Goal: Task Accomplishment & Management: Complete application form

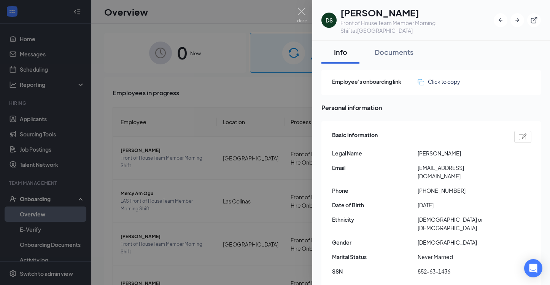
click at [441, 191] on div "Basic information Legal Name [PERSON_NAME] Email [EMAIL_ADDRESS][DOMAIN_NAME] P…" at bounding box center [431, 205] width 199 height 153
click at [390, 186] on span "Phone" at bounding box center [375, 190] width 86 height 8
click at [402, 169] on span "Email" at bounding box center [375, 167] width 86 height 8
drag, startPoint x: 372, startPoint y: 14, endPoint x: 340, endPoint y: 14, distance: 32.0
click at [340, 14] on div "DS [PERSON_NAME] Front of House Team Member Morning Shift at [GEOGRAPHIC_DATA]" at bounding box center [408, 20] width 172 height 28
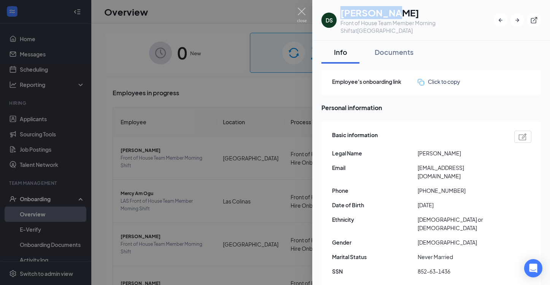
copy h1 "[PERSON_NAME]"
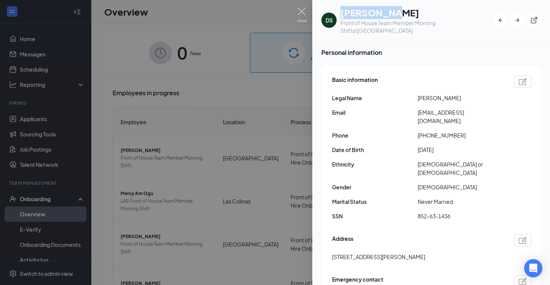
scroll to position [69, 0]
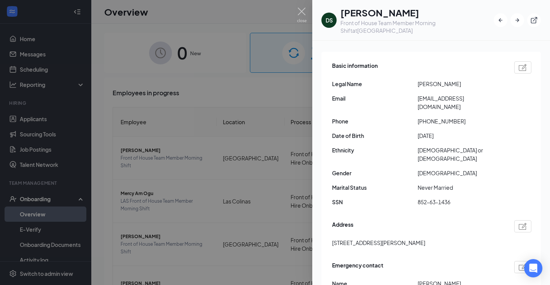
click at [392, 175] on div "Basic information Legal Name [PERSON_NAME] Email [EMAIL_ADDRESS][DOMAIN_NAME] P…" at bounding box center [431, 135] width 199 height 153
drag, startPoint x: 418, startPoint y: 185, endPoint x: 454, endPoint y: 184, distance: 35.4
click at [454, 198] on span "852-63-1436" at bounding box center [461, 202] width 86 height 8
copy span "852-63-1436"
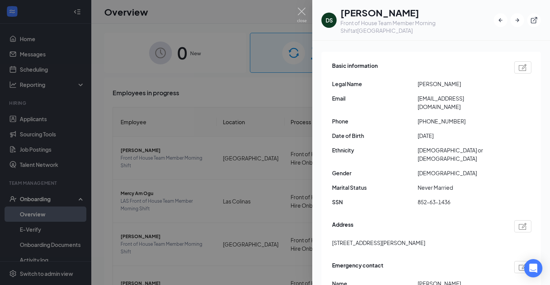
click at [424, 146] on span "[DEMOGRAPHIC_DATA] or [DEMOGRAPHIC_DATA]" at bounding box center [461, 154] width 86 height 17
drag, startPoint x: 418, startPoint y: 128, endPoint x: 456, endPoint y: 127, distance: 38.1
click at [456, 131] on span "[DATE]" at bounding box center [461, 135] width 86 height 8
copy span "[DATE]"
click at [411, 183] on span "Marital Status" at bounding box center [375, 187] width 86 height 8
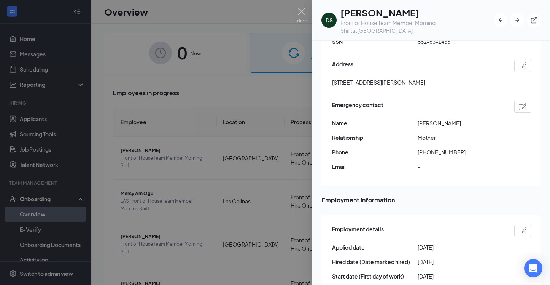
scroll to position [241, 0]
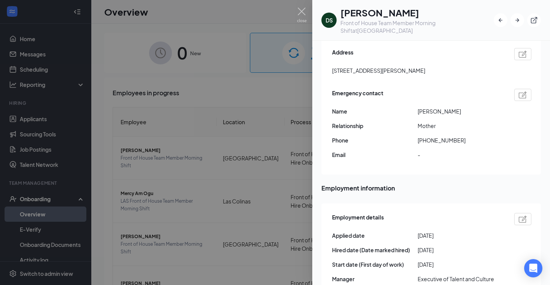
drag, startPoint x: 419, startPoint y: 248, endPoint x: 467, endPoint y: 249, distance: 48.3
click at [467, 260] on span "[DATE]" at bounding box center [461, 264] width 86 height 8
copy span "[DATE]"
click at [388, 148] on div "Basic information Legal Name [PERSON_NAME] Email [EMAIL_ADDRESS][DOMAIN_NAME] P…" at bounding box center [432, 27] width 220 height 295
click at [336, 183] on span "Employment information" at bounding box center [432, 188] width 220 height 10
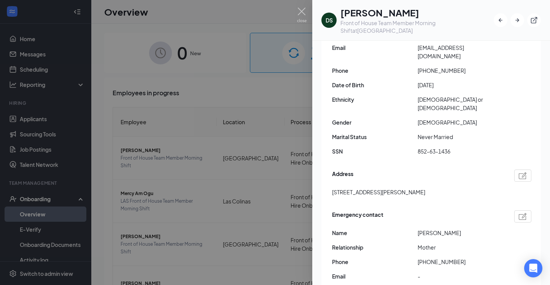
scroll to position [115, 0]
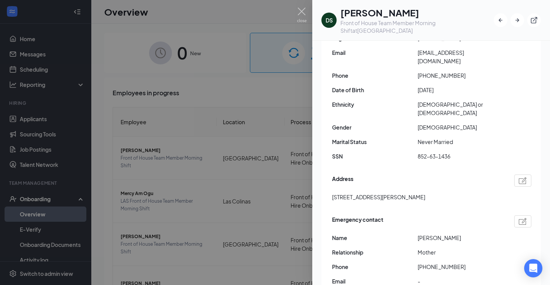
drag, startPoint x: 436, startPoint y: 179, endPoint x: 325, endPoint y: 177, distance: 110.8
click at [325, 177] on div "Basic information Legal Name [PERSON_NAME] Email [EMAIL_ADDRESS][DOMAIN_NAME] P…" at bounding box center [432, 153] width 220 height 295
copy span "[STREET_ADDRESS][PERSON_NAME]"
click at [409, 137] on span "Marital Status" at bounding box center [375, 141] width 86 height 8
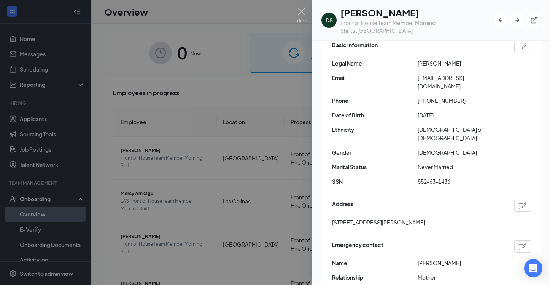
scroll to position [86, 0]
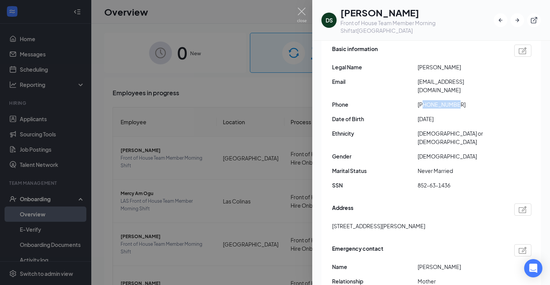
drag, startPoint x: 426, startPoint y: 97, endPoint x: 463, endPoint y: 97, distance: 37.3
click at [463, 100] on span "[PHONE_NUMBER]" at bounding box center [461, 104] width 86 height 8
copy span "4692629191"
click at [423, 144] on div "Basic information Legal Name [PERSON_NAME] Email [EMAIL_ADDRESS][DOMAIN_NAME] P…" at bounding box center [431, 119] width 199 height 153
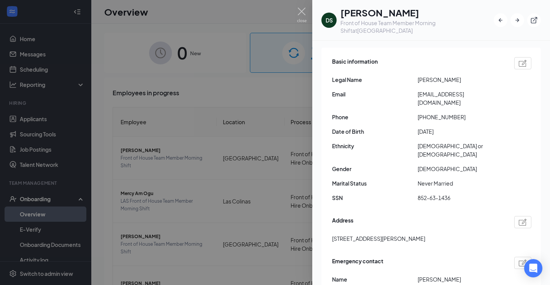
scroll to position [73, 0]
drag, startPoint x: 419, startPoint y: 95, endPoint x: 485, endPoint y: 94, distance: 65.8
click at [485, 95] on span "[EMAIL_ADDRESS][DOMAIN_NAME]" at bounding box center [461, 99] width 86 height 17
copy span "[EMAIL_ADDRESS][DOMAIN_NAME]"
click at [405, 165] on span "Gender" at bounding box center [375, 169] width 86 height 8
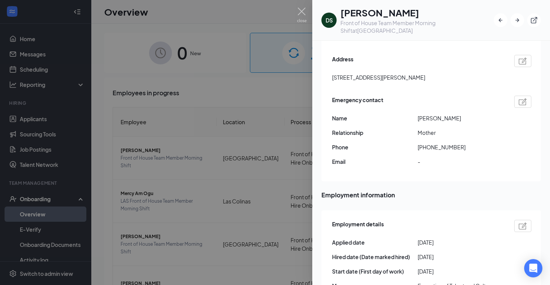
scroll to position [225, 0]
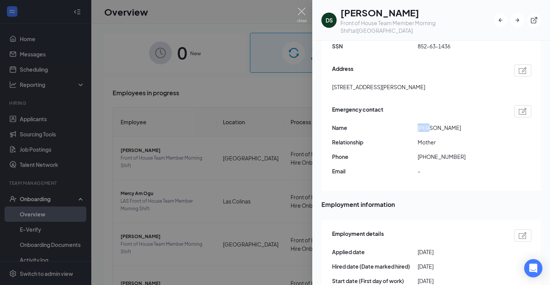
drag, startPoint x: 419, startPoint y: 111, endPoint x: 440, endPoint y: 110, distance: 21.3
click at [440, 123] on span "[PERSON_NAME]" at bounding box center [461, 127] width 86 height 8
copy span "[PERSON_NAME]"
drag, startPoint x: 423, startPoint y: 140, endPoint x: 477, endPoint y: 143, distance: 53.8
click at [477, 144] on div "Emergency contact Name [PERSON_NAME] Relationship Mother Phone [PHONE_NUMBER] E…" at bounding box center [431, 142] width 199 height 78
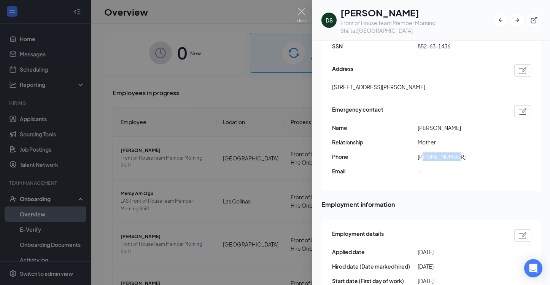
copy span "2142076173"
click at [398, 147] on div "Emergency contact Name [PERSON_NAME] Relationship Mother Phone [PHONE_NUMBER] E…" at bounding box center [431, 142] width 199 height 78
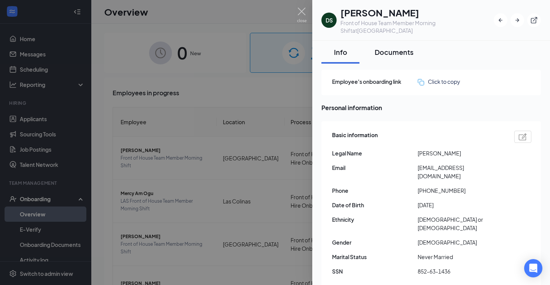
scroll to position [0, 0]
click at [400, 55] on div "Documents" at bounding box center [394, 52] width 39 height 10
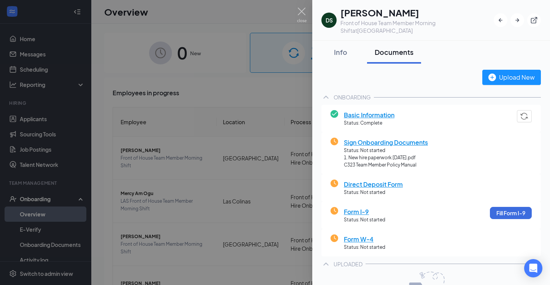
click at [398, 145] on span "Sign Onboarding Documents" at bounding box center [386, 142] width 84 height 10
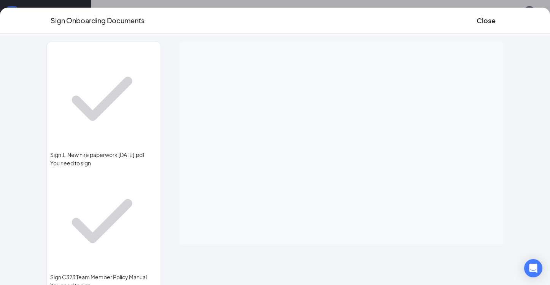
scroll to position [4, 0]
click at [477, 18] on button "Close" at bounding box center [486, 20] width 19 height 11
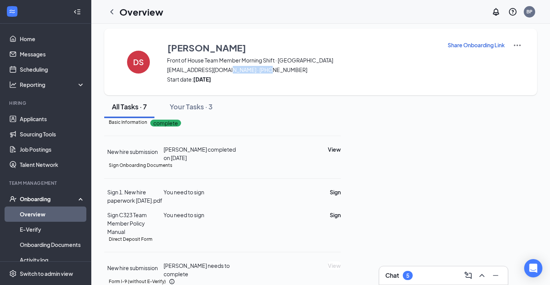
drag, startPoint x: 228, startPoint y: 69, endPoint x: 301, endPoint y: 70, distance: 73.5
click at [301, 70] on span "[EMAIL_ADDRESS][DOMAIN_NAME] · [PHONE_NUMBER]" at bounding box center [302, 70] width 271 height 8
click at [113, 10] on icon "ChevronLeft" at bounding box center [111, 11] width 9 height 9
click at [113, 10] on h1 "Overview" at bounding box center [126, 11] width 44 height 13
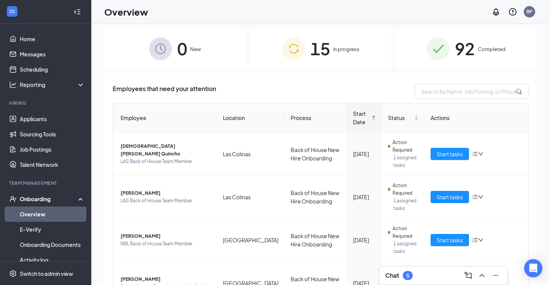
click at [352, 37] on div "15 In progress" at bounding box center [321, 49] width 142 height 40
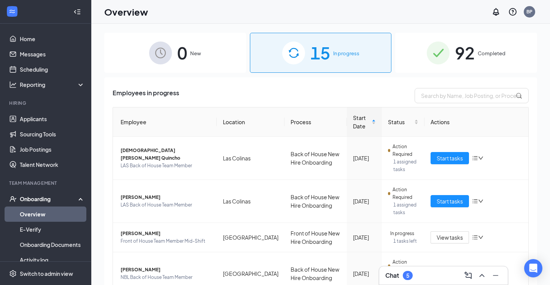
click at [452, 272] on div "Chat 5" at bounding box center [444, 275] width 116 height 12
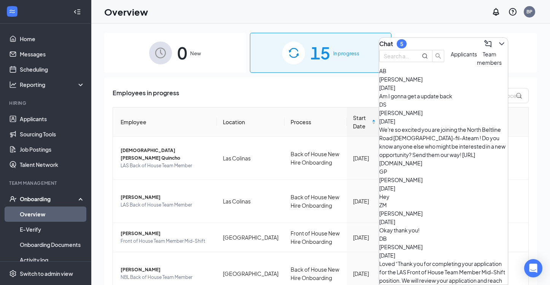
click at [458, 100] on div "AB [PERSON_NAME] [DATE] Am I gonna get a update back" at bounding box center [443, 83] width 129 height 33
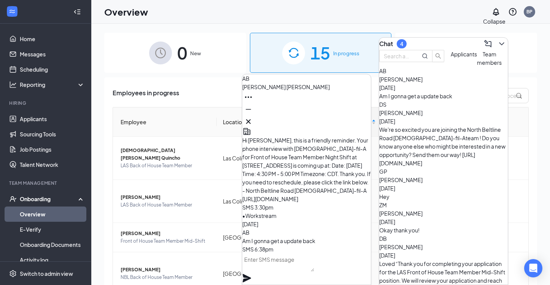
click at [499, 40] on icon "ChevronDown" at bounding box center [501, 43] width 9 height 9
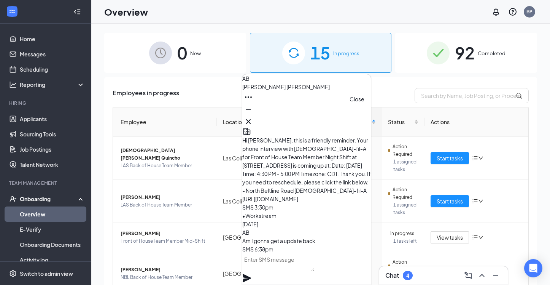
click at [253, 117] on icon "Cross" at bounding box center [248, 121] width 9 height 9
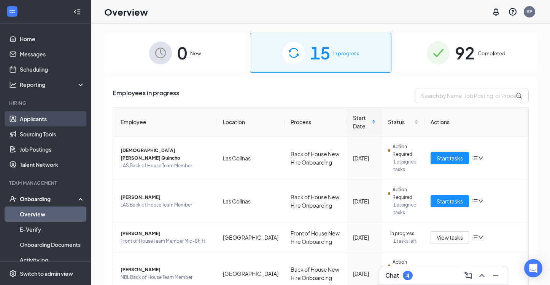
click at [40, 120] on link "Applicants" at bounding box center [52, 118] width 65 height 15
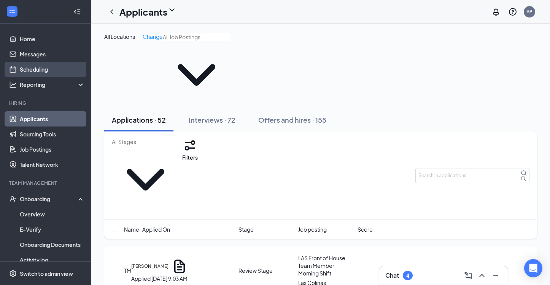
click at [44, 65] on link "Scheduling" at bounding box center [52, 69] width 65 height 15
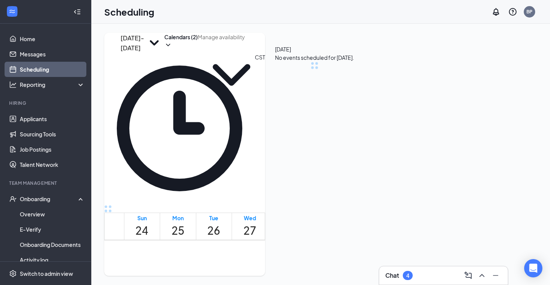
scroll to position [374, 0]
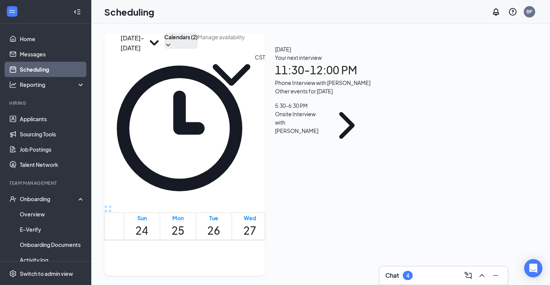
click at [172, 49] on icon "ChevronDown" at bounding box center [168, 45] width 8 height 8
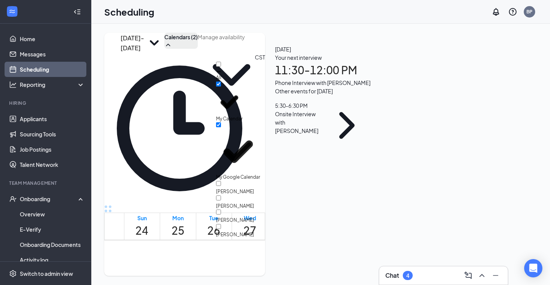
click at [279, 72] on div "All" at bounding box center [250, 72] width 69 height 20
checkbox input "true"
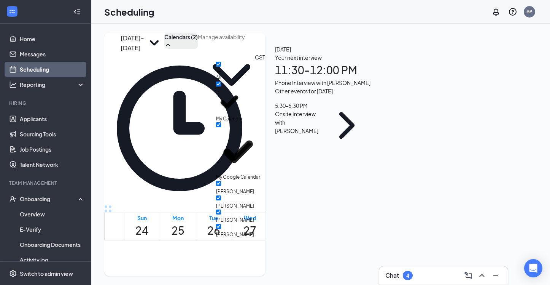
checkbox input "true"
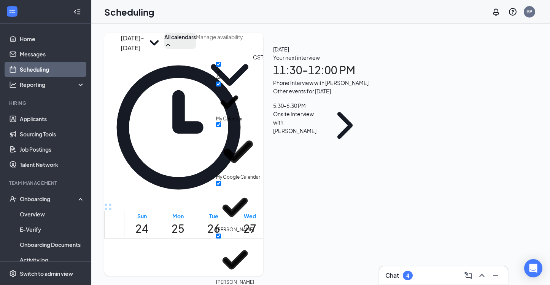
click at [285, 29] on div "[DATE] - [DATE] All calendars CST Sun 24 Mon 25 Tue 26 Wed 27 Thu 28 Fri 29 Sat…" at bounding box center [320, 154] width 459 height 261
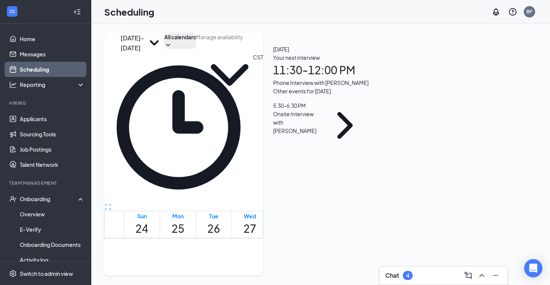
scroll to position [787, 0]
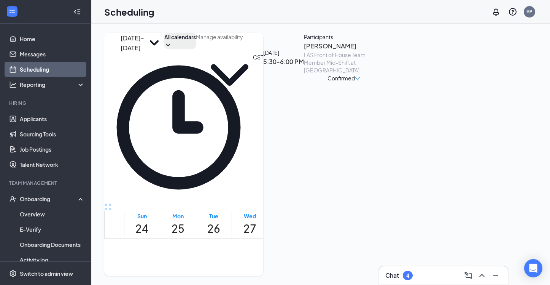
click at [355, 82] on span "Confirmed" at bounding box center [341, 78] width 27 height 8
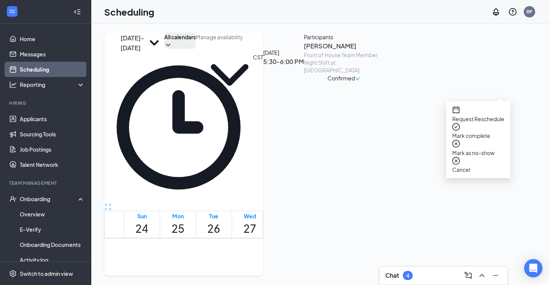
click at [500, 131] on span "Mark complete" at bounding box center [479, 135] width 52 height 8
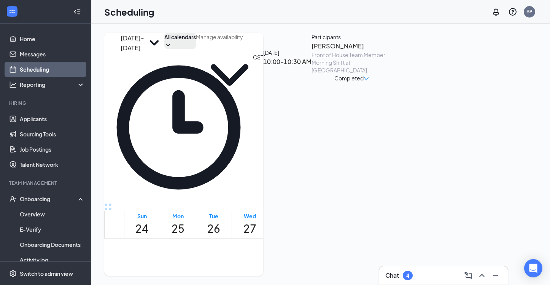
click at [194, 244] on span "9:30-10:00 AM" at bounding box center [192, 255] width 13 height 22
click at [364, 81] on icon "down" at bounding box center [361, 78] width 5 height 5
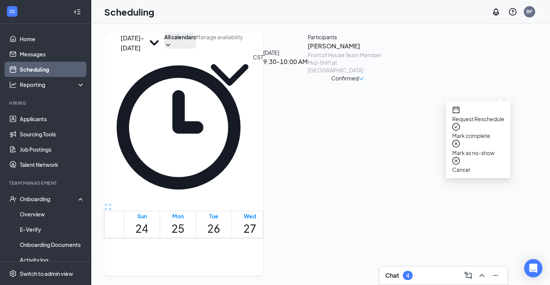
click at [485, 131] on span "Mark complete" at bounding box center [479, 135] width 52 height 8
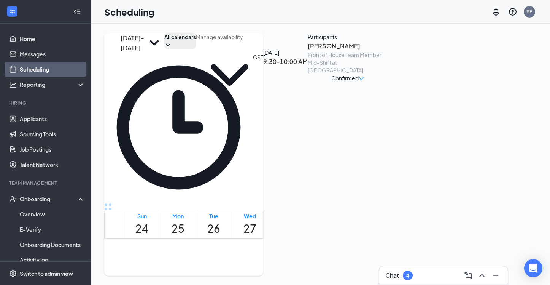
checkbox input "true"
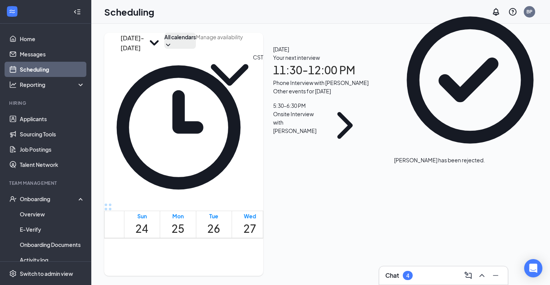
click at [180, 267] on div "1" at bounding box center [180, 272] width 13 height 10
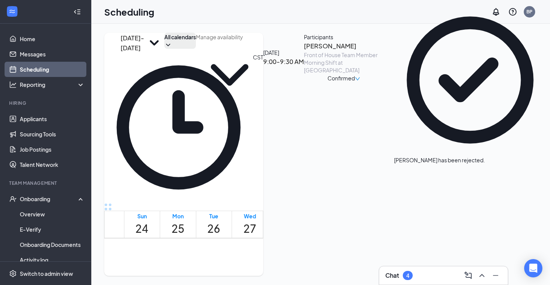
click at [384, 82] on div "Confirmed" at bounding box center [344, 78] width 80 height 8
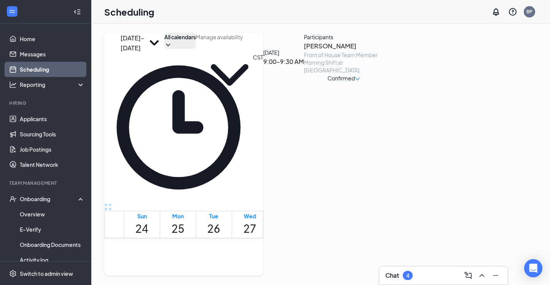
click at [384, 82] on div "Confirmed" at bounding box center [344, 78] width 80 height 8
click at [360, 82] on div "Confirmed" at bounding box center [344, 78] width 33 height 8
click at [485, 131] on span "Mark complete" at bounding box center [479, 135] width 52 height 8
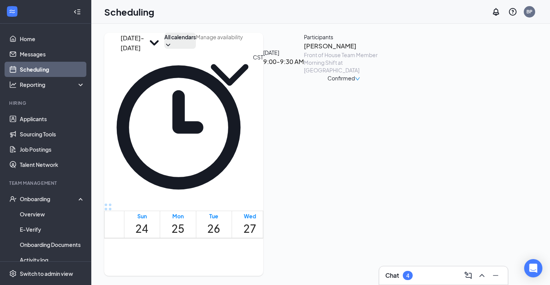
checkbox input "true"
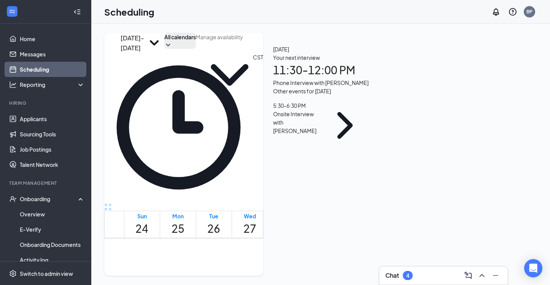
click at [110, 43] on icon "ChevronLeft" at bounding box center [110, 43] width 0 height 0
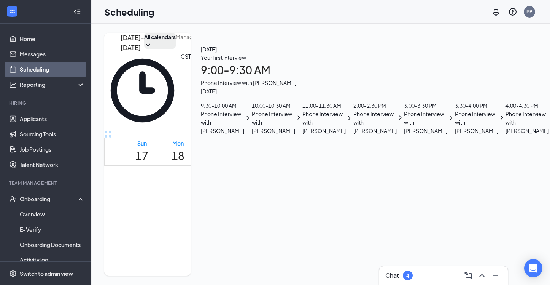
scroll to position [391, 0]
click at [184, 235] on div "1" at bounding box center [180, 240] width 13 height 10
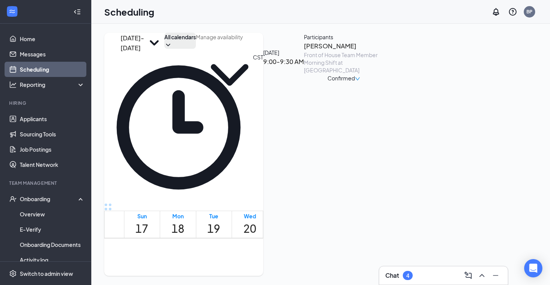
click at [384, 78] on div "[PERSON_NAME] Front of House Team Member Morning Shift at [GEOGRAPHIC_DATA] Con…" at bounding box center [344, 61] width 80 height 41
click at [355, 82] on span "Confirmed" at bounding box center [341, 78] width 27 height 8
click at [482, 131] on span "Mark complete" at bounding box center [479, 135] width 52 height 8
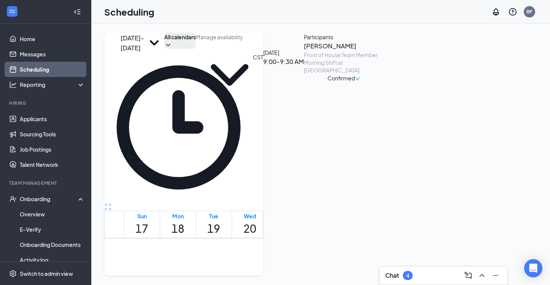
checkbox input "true"
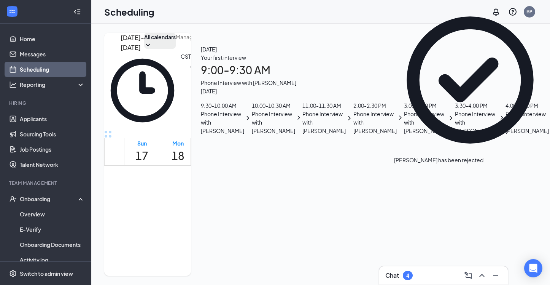
click at [186, 235] on div "1" at bounding box center [192, 240] width 13 height 10
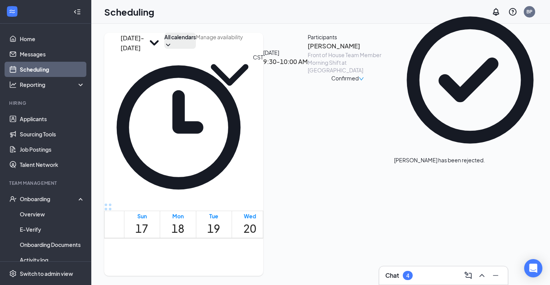
click at [359, 82] on span "Confirmed" at bounding box center [345, 78] width 27 height 8
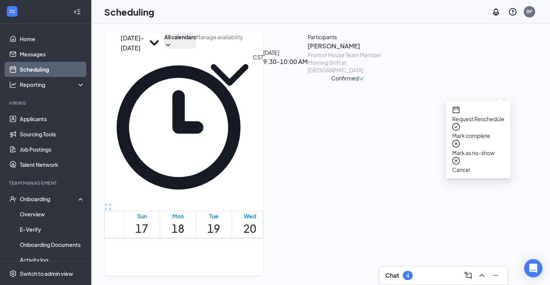
click at [471, 131] on span "Mark complete" at bounding box center [479, 135] width 52 height 8
checkbox input "true"
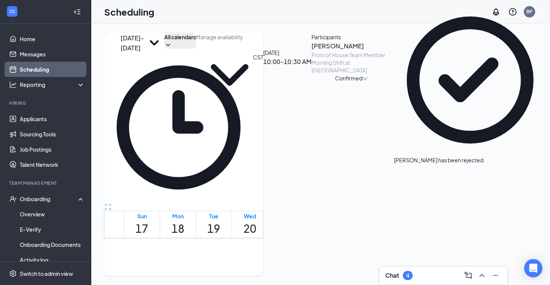
click at [363, 82] on span "Confirmed" at bounding box center [348, 78] width 27 height 8
click at [484, 131] on span "Mark complete" at bounding box center [479, 135] width 52 height 8
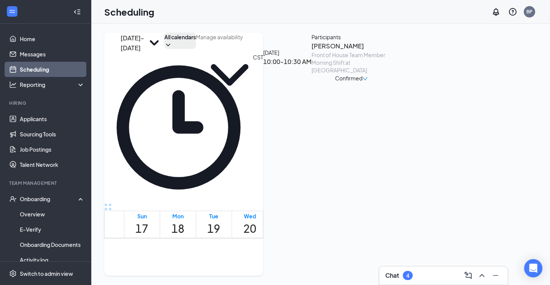
checkbox input "true"
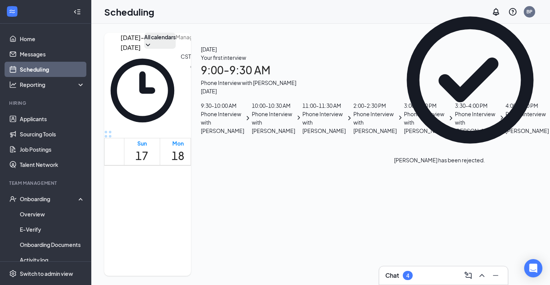
click at [218, 235] on div "1" at bounding box center [222, 242] width 17 height 14
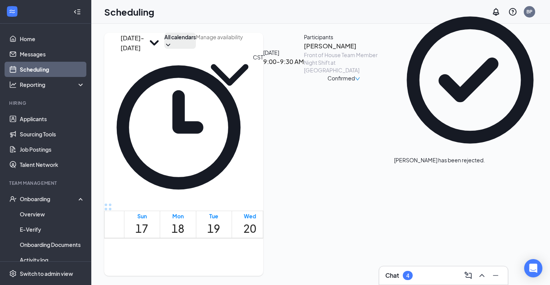
click at [355, 82] on span "Confirmed" at bounding box center [341, 78] width 27 height 8
click at [473, 131] on span "Mark complete" at bounding box center [479, 135] width 52 height 8
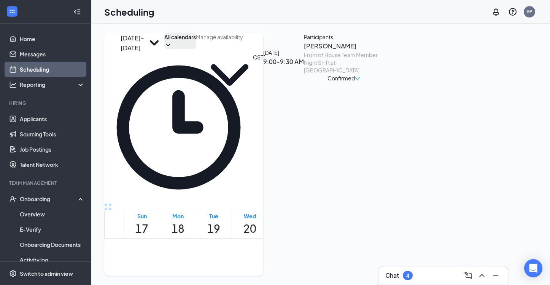
checkbox input "true"
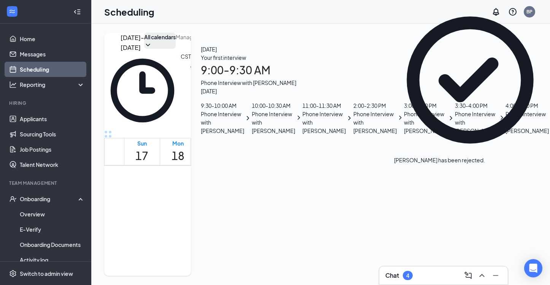
click at [223, 259] on div "1" at bounding box center [231, 265] width 16 height 13
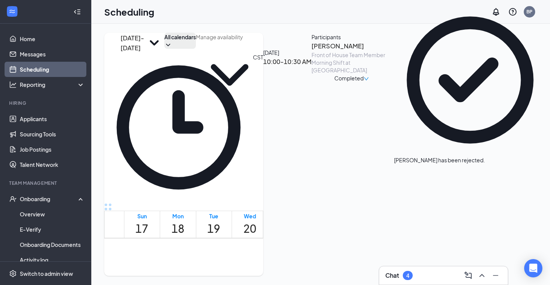
click at [392, 82] on div "Completed" at bounding box center [352, 78] width 80 height 8
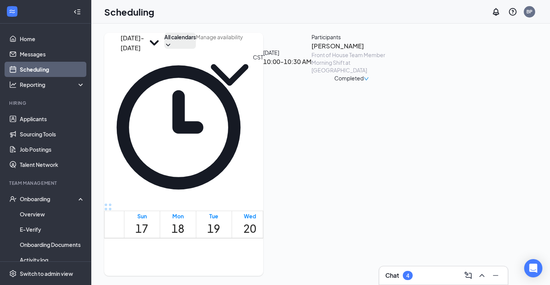
click at [364, 82] on span "Completed" at bounding box center [349, 78] width 29 height 8
click at [355, 82] on span "Confirmed" at bounding box center [341, 78] width 27 height 8
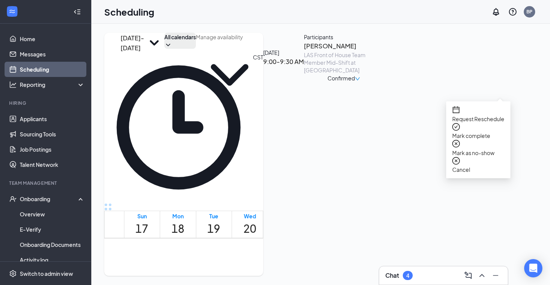
click at [480, 131] on span "Mark complete" at bounding box center [479, 135] width 52 height 8
checkbox input "true"
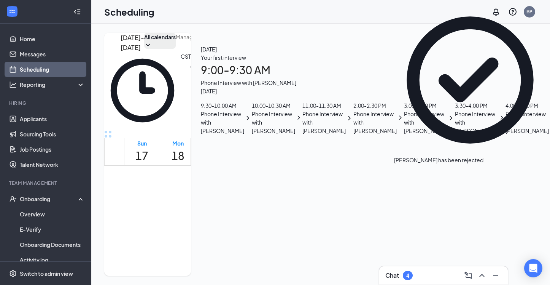
scroll to position [619, 0]
click at [176, 228] on span "2:00-2:30 PM" at bounding box center [179, 239] width 13 height 22
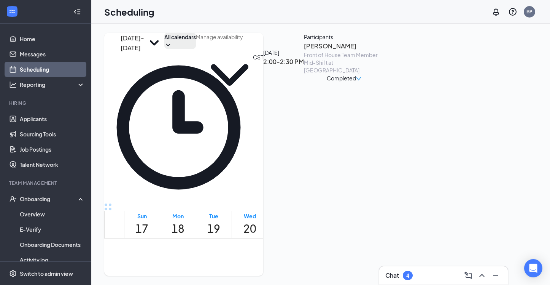
click at [384, 82] on div "Completed" at bounding box center [344, 78] width 80 height 8
click at [384, 82] on div "[DATE] 2:00-2:30 PM Participants [PERSON_NAME] Front of House Team Member Mid-S…" at bounding box center [323, 57] width 121 height 49
click at [362, 82] on div "Completed" at bounding box center [344, 78] width 35 height 8
click at [355, 82] on span "Confirmed" at bounding box center [341, 78] width 27 height 8
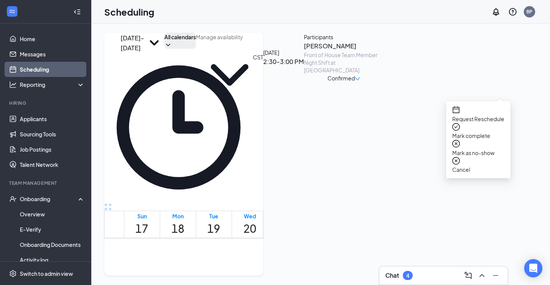
click at [480, 131] on span "Mark complete" at bounding box center [479, 135] width 52 height 8
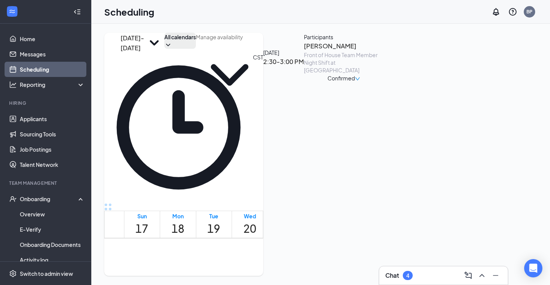
checkbox input "true"
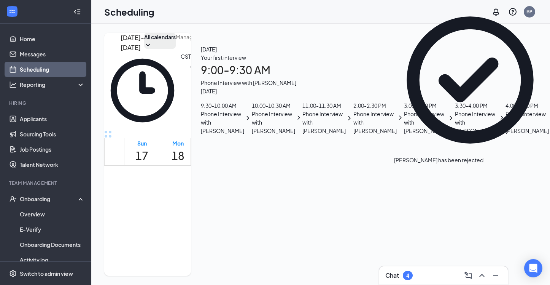
click at [199, 250] on div "1" at bounding box center [205, 255] width 13 height 10
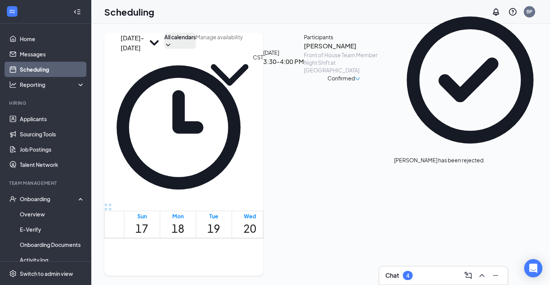
click at [355, 82] on span "Confirmed" at bounding box center [341, 78] width 27 height 8
click at [476, 131] on span "Mark complete" at bounding box center [479, 135] width 52 height 8
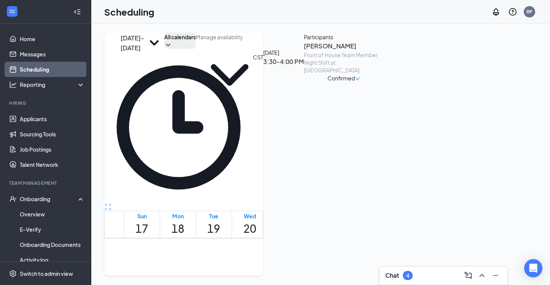
checkbox input "true"
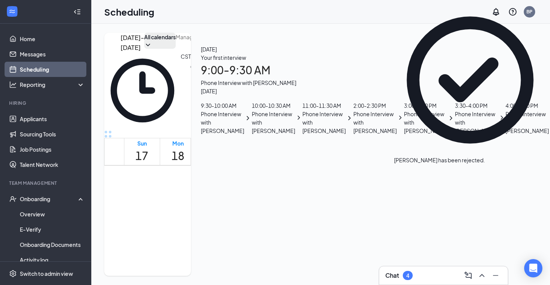
click at [222, 250] on div "1" at bounding box center [222, 257] width 17 height 14
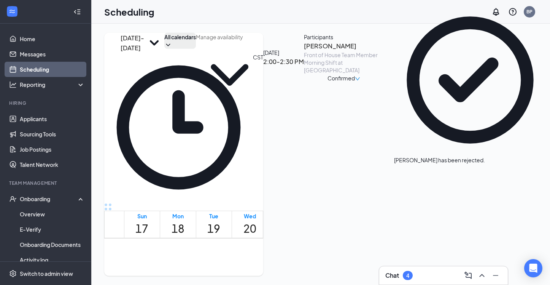
click at [384, 82] on div "Confirmed" at bounding box center [344, 78] width 80 height 8
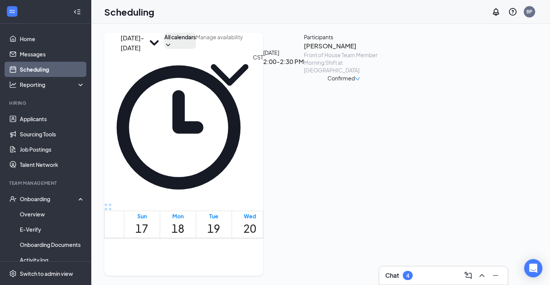
click at [355, 82] on span "Confirmed" at bounding box center [341, 78] width 27 height 8
click at [483, 133] on div "Request Reschedule Mark complete Mark as no-show Cancel" at bounding box center [479, 140] width 52 height 68
click at [483, 131] on span "Mark complete" at bounding box center [479, 135] width 52 height 8
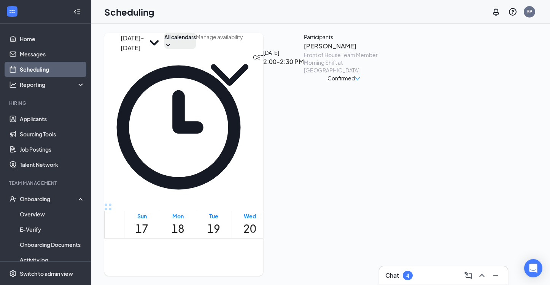
checkbox input "true"
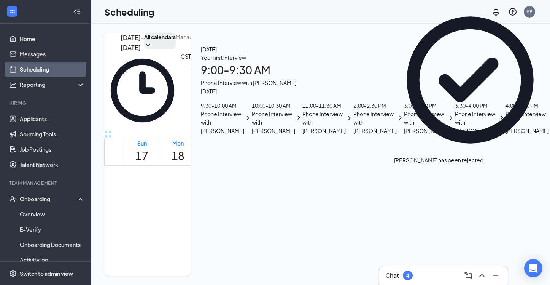
click at [222, 277] on span "3:00-3:30 PM" at bounding box center [215, 288] width 13 height 22
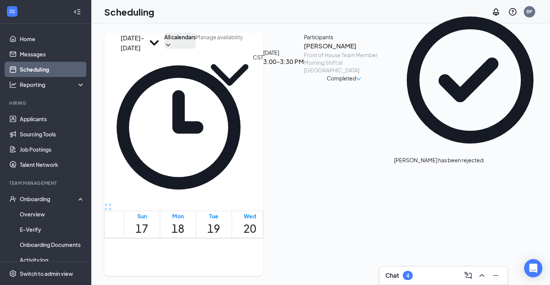
click at [356, 82] on span "Completed" at bounding box center [341, 78] width 29 height 8
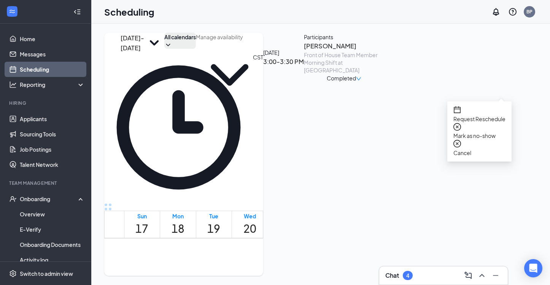
click at [355, 82] on span "Confirmed" at bounding box center [341, 78] width 27 height 8
click at [486, 131] on span "Mark complete" at bounding box center [479, 135] width 52 height 8
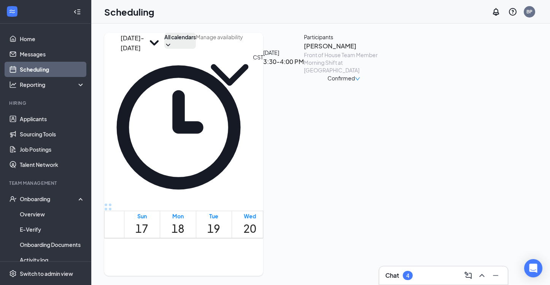
checkbox input "true"
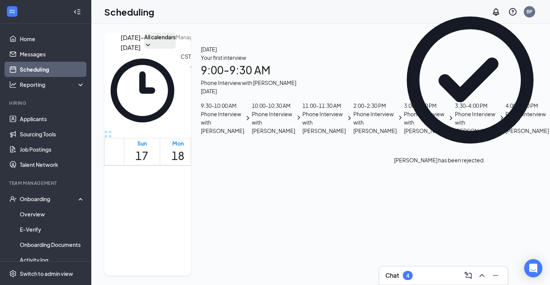
click at [233, 277] on span "3:30-4:00 PM" at bounding box center [228, 288] width 13 height 22
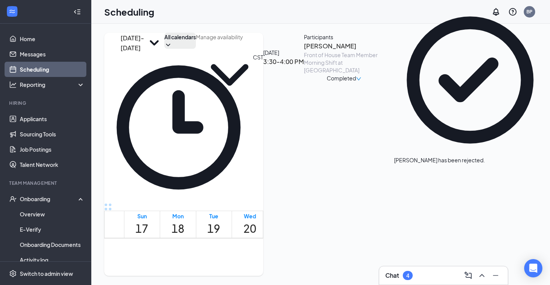
scroll to position [649, 0]
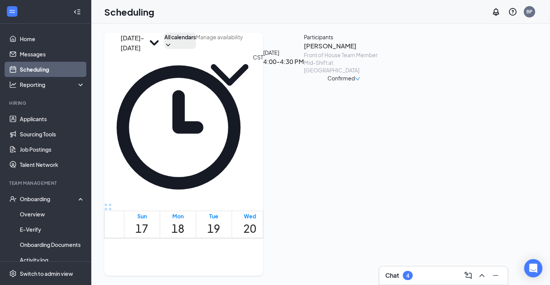
click at [355, 82] on span "Confirmed" at bounding box center [341, 78] width 27 height 8
click at [470, 131] on span "Mark complete" at bounding box center [479, 135] width 52 height 8
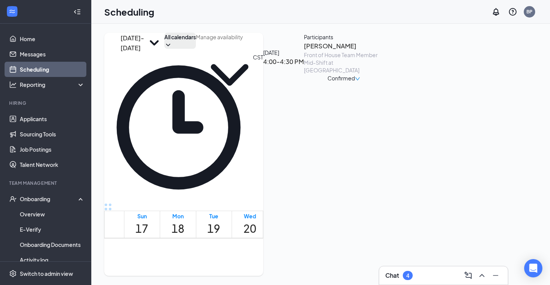
checkbox input "true"
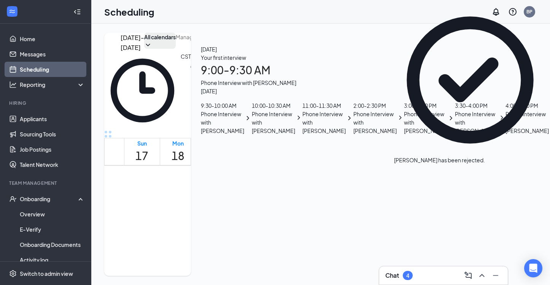
click at [298, 273] on div "3:30-4:00 PM 1" at bounding box center [285, 290] width 30 height 34
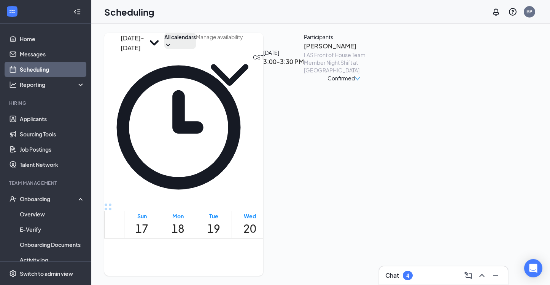
click at [355, 82] on span "Confirmed" at bounding box center [341, 78] width 27 height 8
click at [478, 131] on span "Mark complete" at bounding box center [479, 135] width 52 height 8
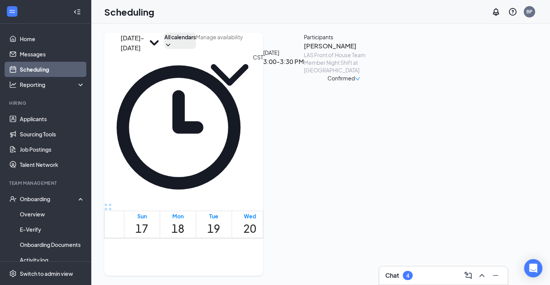
checkbox input "true"
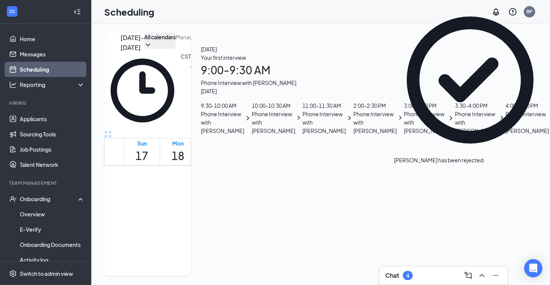
click at [275, 198] on span "2:30-3:00 PM" at bounding box center [281, 209] width 13 height 22
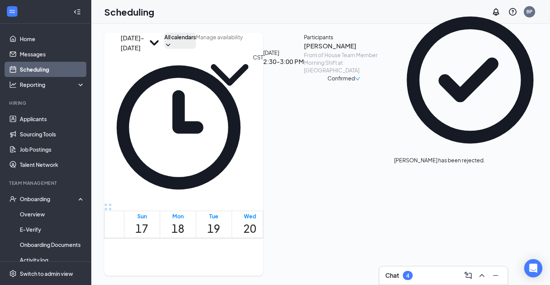
click at [355, 82] on span "Confirmed" at bounding box center [341, 78] width 27 height 8
click at [479, 131] on span "Mark complete" at bounding box center [479, 135] width 52 height 8
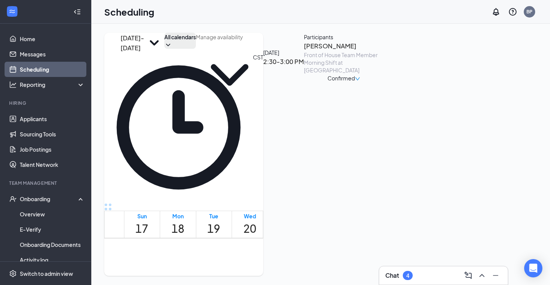
checkbox input "true"
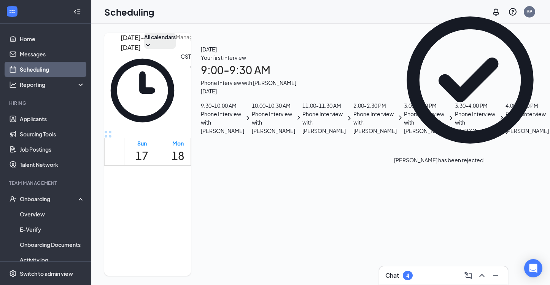
click at [272, 198] on span "2:00-2:30 PM" at bounding box center [268, 209] width 13 height 22
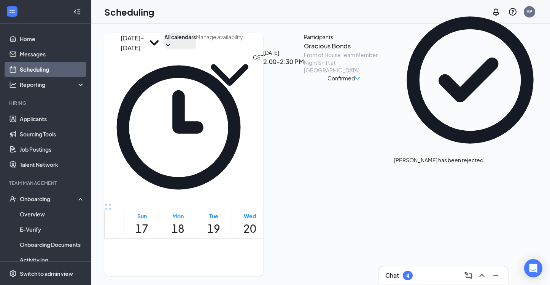
click at [355, 82] on span "Confirmed" at bounding box center [341, 78] width 27 height 8
click at [471, 131] on span "Mark complete" at bounding box center [479, 135] width 52 height 8
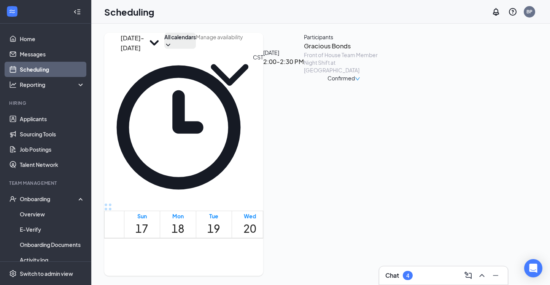
checkbox input "true"
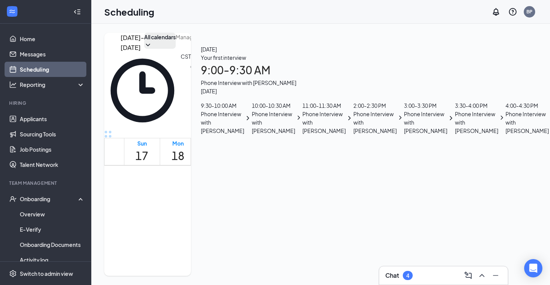
click at [311, 269] on div "1" at bounding box center [304, 274] width 13 height 10
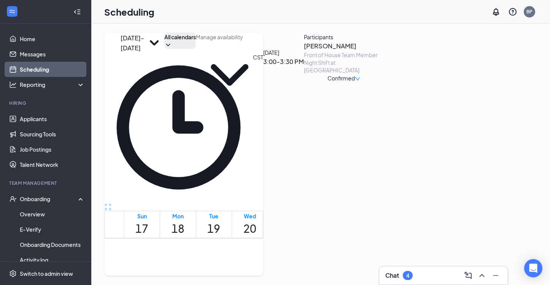
click at [360, 82] on div "Confirmed" at bounding box center [344, 78] width 33 height 8
click at [485, 131] on span "Mark complete" at bounding box center [479, 135] width 52 height 8
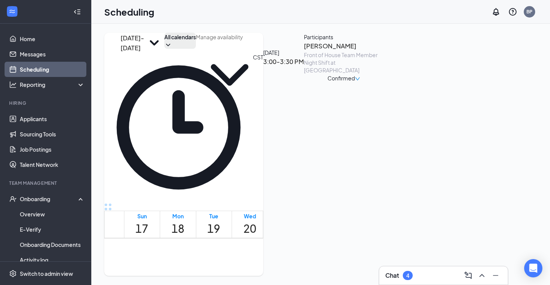
checkbox input "true"
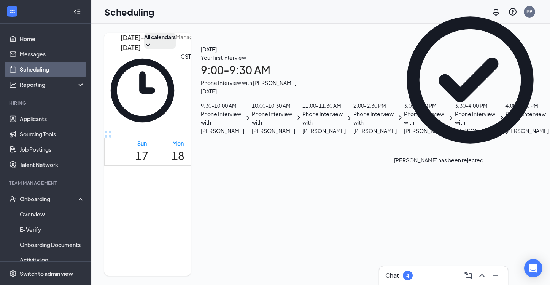
click at [332, 269] on div "1" at bounding box center [330, 276] width 17 height 14
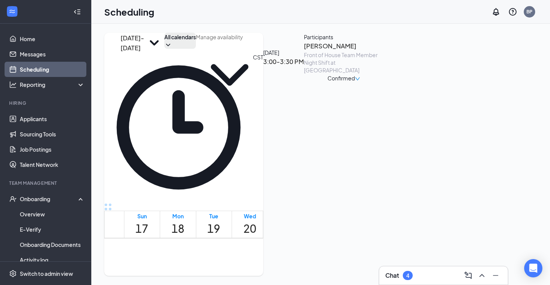
click at [384, 82] on div "Confirmed" at bounding box center [344, 78] width 80 height 8
click at [355, 82] on span "Confirmed" at bounding box center [341, 78] width 27 height 8
click at [480, 131] on span "Mark complete" at bounding box center [479, 135] width 52 height 8
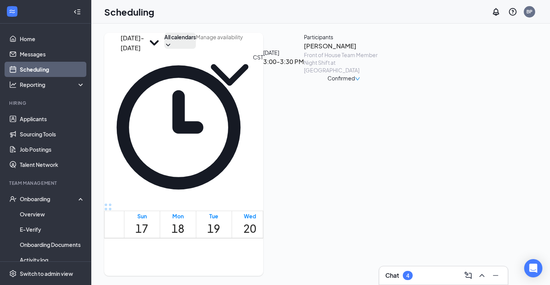
checkbox input "true"
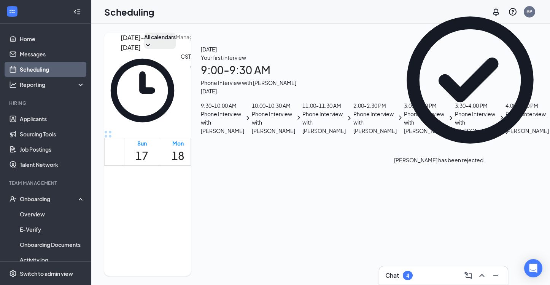
click at [334, 269] on div "1" at bounding box center [330, 276] width 17 height 14
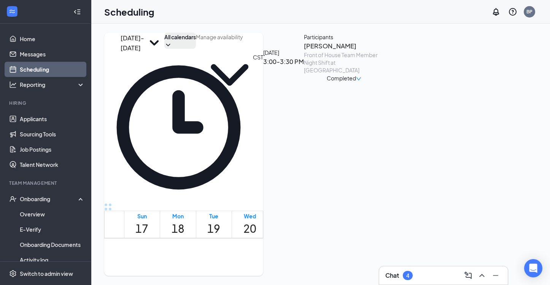
click at [362, 81] on icon "down" at bounding box center [358, 78] width 5 height 5
click at [384, 41] on div "Participants" at bounding box center [344, 37] width 80 height 8
click at [279, 256] on div "1" at bounding box center [285, 261] width 13 height 10
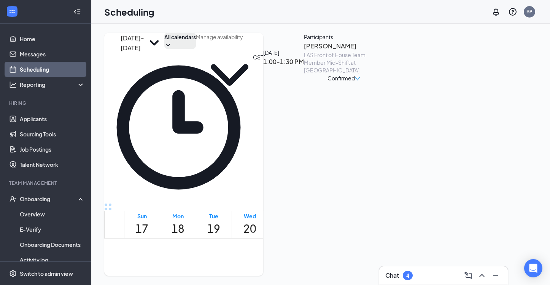
click at [360, 266] on div "9:30-10:00 AM 1" at bounding box center [366, 282] width 13 height 32
click at [392, 51] on h3 "[PERSON_NAME]" at bounding box center [352, 46] width 80 height 10
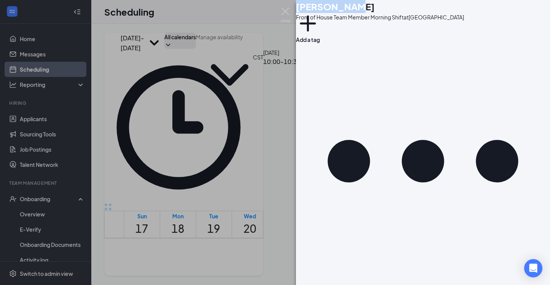
drag, startPoint x: 378, startPoint y: 11, endPoint x: 320, endPoint y: 12, distance: 58.6
click at [320, 12] on div "MG [PERSON_NAME] Front of House Team Member Morning Shift at [GEOGRAPHIC_DATA] …" at bounding box center [423, 17] width 254 height 34
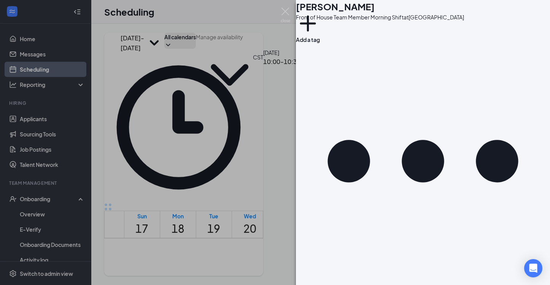
checkbox input "true"
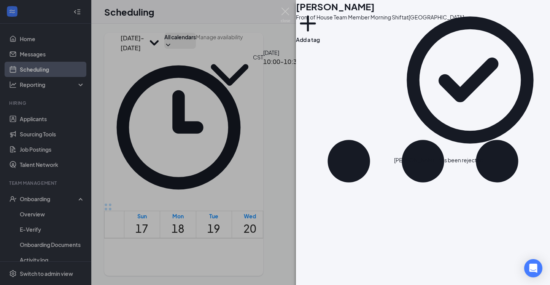
click at [265, 194] on div "MG [PERSON_NAME] Front of House Team Member Morning Shift at [GEOGRAPHIC_DATA] …" at bounding box center [275, 142] width 550 height 285
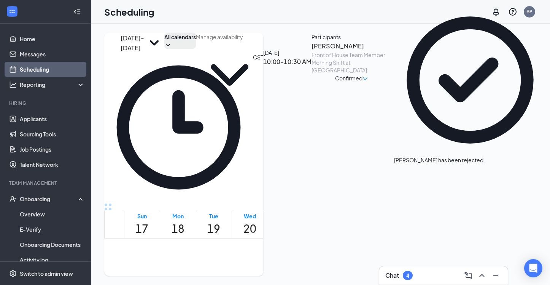
click at [262, 263] on div "1" at bounding box center [258, 270] width 17 height 14
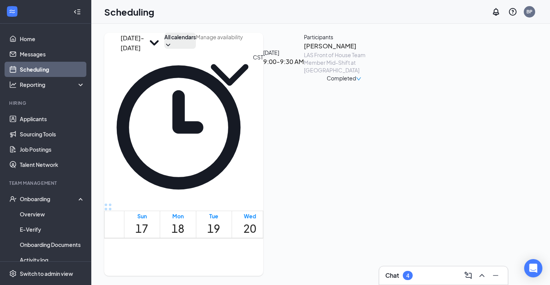
click at [356, 82] on span "Completed" at bounding box center [341, 78] width 29 height 8
click at [304, 57] on h3 "9:00-9:30 AM" at bounding box center [283, 62] width 41 height 10
click at [392, 82] on div "Confirmed" at bounding box center [352, 78] width 80 height 8
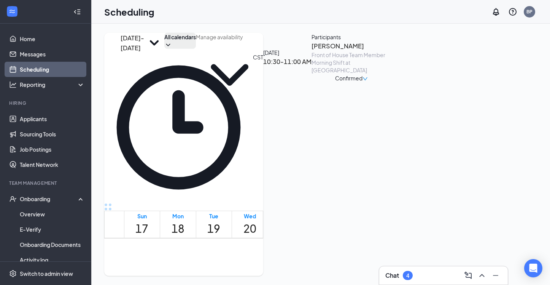
click at [392, 82] on div "Confirmed" at bounding box center [352, 78] width 80 height 8
click at [368, 80] on icon "down" at bounding box center [365, 78] width 5 height 3
click at [472, 131] on span "Mark complete" at bounding box center [479, 135] width 52 height 8
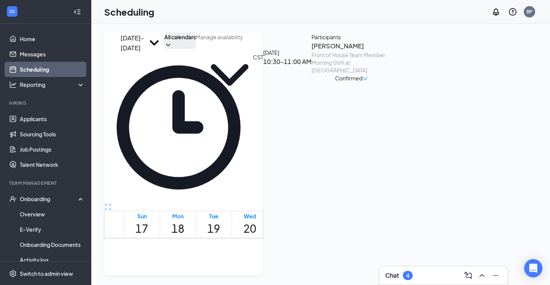
checkbox input "true"
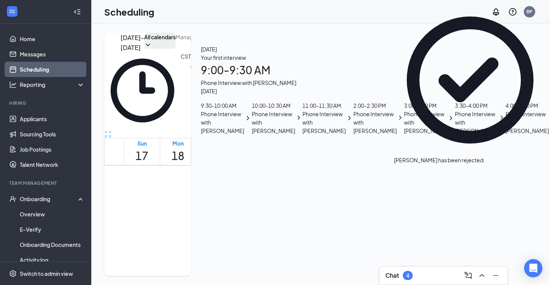
click at [252, 269] on icon "User" at bounding box center [257, 276] width 14 height 14
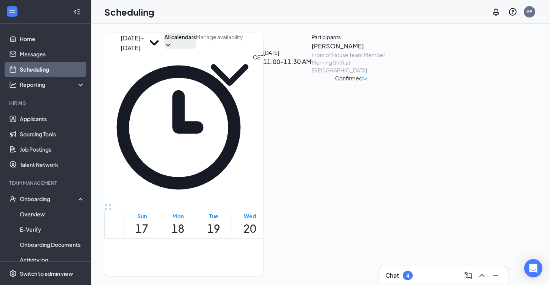
click at [368, 81] on icon "down" at bounding box center [365, 78] width 5 height 5
click at [480, 131] on span "Mark complete" at bounding box center [479, 135] width 52 height 8
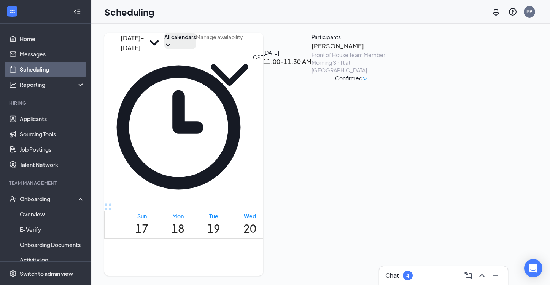
checkbox input "true"
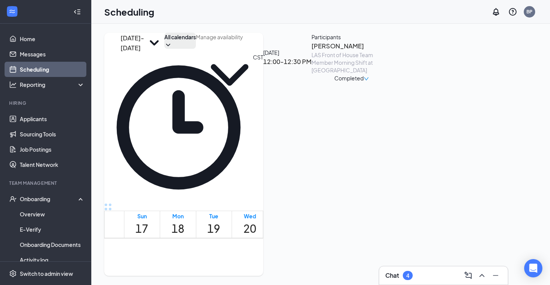
click at [369, 82] on div "Completed" at bounding box center [352, 78] width 35 height 8
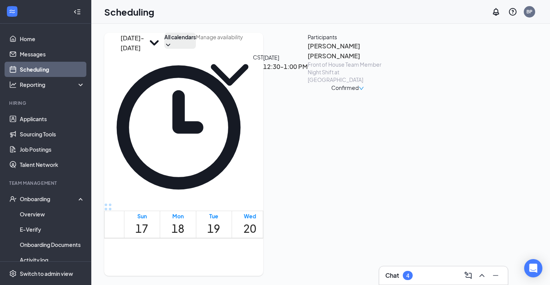
scroll to position [499, 0]
click at [364, 90] on icon "down" at bounding box center [361, 88] width 5 height 3
click at [482, 131] on span "Mark complete" at bounding box center [479, 135] width 52 height 8
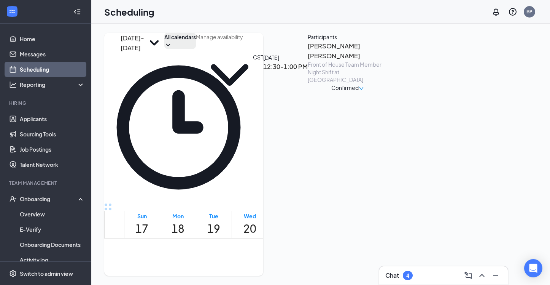
checkbox input "true"
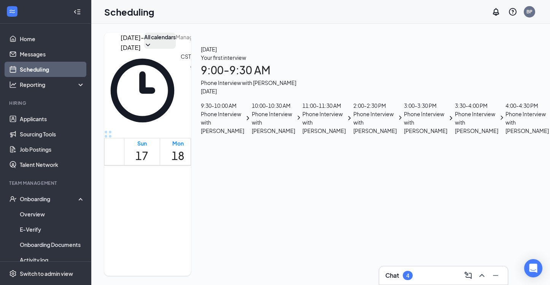
click at [332, 248] on div "1" at bounding box center [339, 254] width 16 height 13
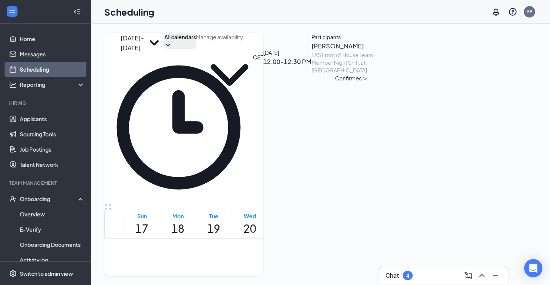
click at [434, 19] on div "Scheduling BP" at bounding box center [320, 12] width 459 height 24
click at [300, 245] on span "11:00-11:30 AM" at bounding box center [308, 256] width 16 height 22
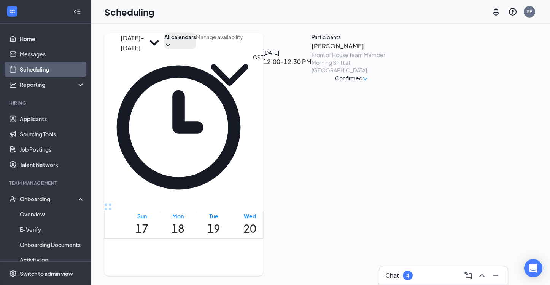
click at [300, 245] on span "11:00-11:30 AM" at bounding box center [308, 256] width 16 height 22
click at [298, 245] on span "10:30-11:00 AM" at bounding box center [292, 256] width 16 height 22
click at [392, 74] on div "LAS Front of House Team Member Night Shift at [GEOGRAPHIC_DATA]" at bounding box center [352, 62] width 80 height 23
click at [392, 51] on h3 "[PERSON_NAME]" at bounding box center [352, 46] width 80 height 10
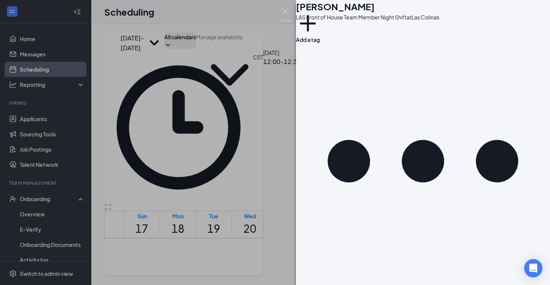
type textarea "Hello [PERSON_NAME], Would you be available to come in-person for a follow up i…"
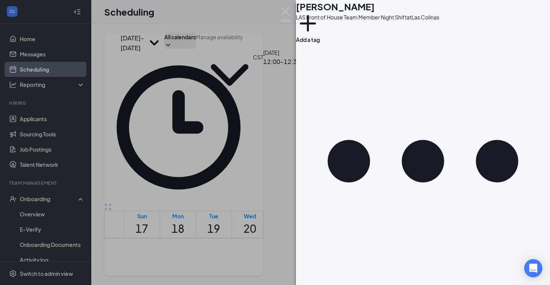
checkbox input "true"
click at [288, 12] on img at bounding box center [286, 15] width 10 height 15
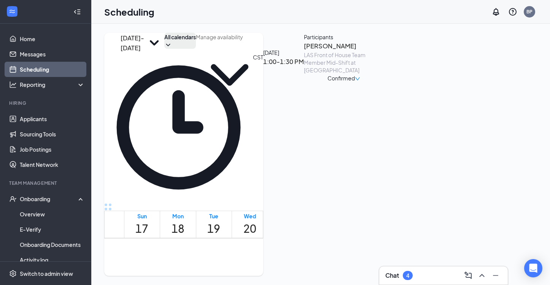
click at [336, 245] on span "11:00-11:30 AM" at bounding box center [343, 256] width 16 height 22
click at [322, 266] on span "10:30-11:00 AM" at bounding box center [328, 277] width 16 height 22
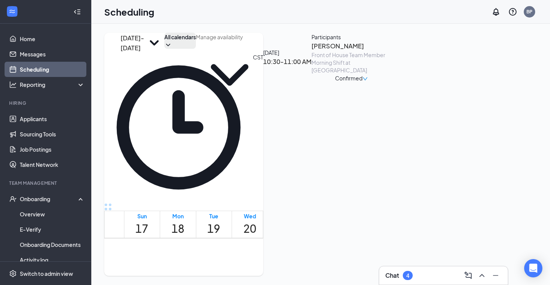
click at [392, 51] on h3 "[PERSON_NAME]" at bounding box center [352, 46] width 80 height 10
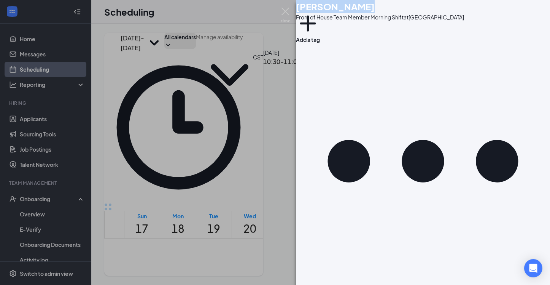
drag, startPoint x: 386, startPoint y: 15, endPoint x: 320, endPoint y: 10, distance: 65.7
click at [320, 10] on div "FR [PERSON_NAME] Front of House Team Member Morning Shift at [GEOGRAPHIC_DATA] …" at bounding box center [423, 17] width 254 height 34
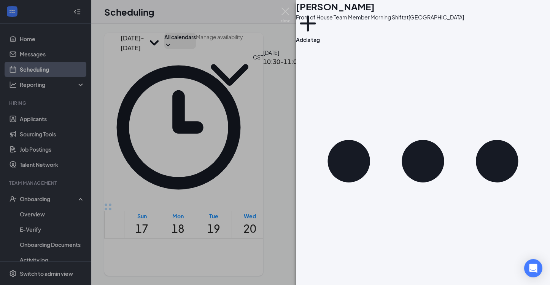
scroll to position [17, 0]
type textarea "Hello [PERSON_NAME], Would you be able to come for an in-person interview [DATE…"
checkbox input "true"
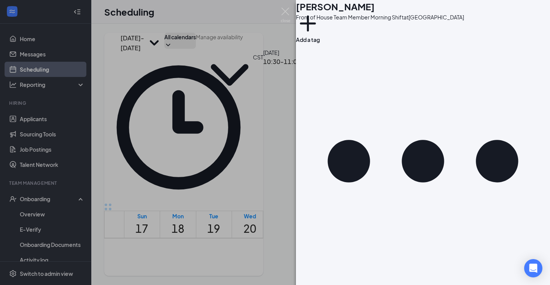
click at [239, 118] on div "FR [PERSON_NAME] Front of House Team Member Morning Shift at [GEOGRAPHIC_DATA] …" at bounding box center [275, 142] width 550 height 285
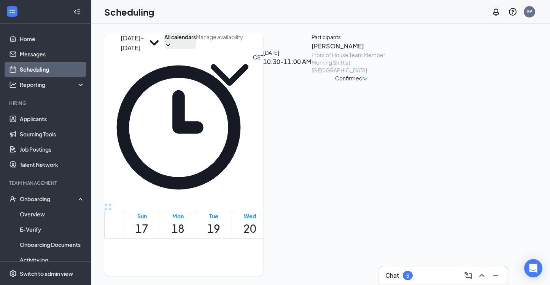
click at [116, 43] on icon "ChevronRight" at bounding box center [116, 43] width 0 height 0
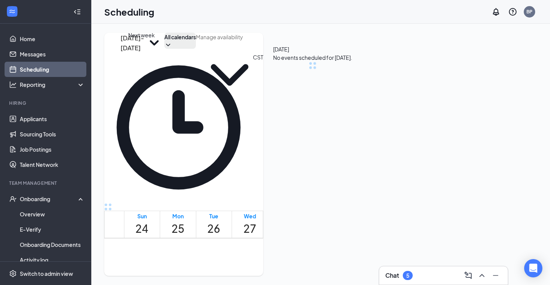
scroll to position [374, 0]
click at [116, 43] on icon "ChevronRight" at bounding box center [116, 43] width 0 height 0
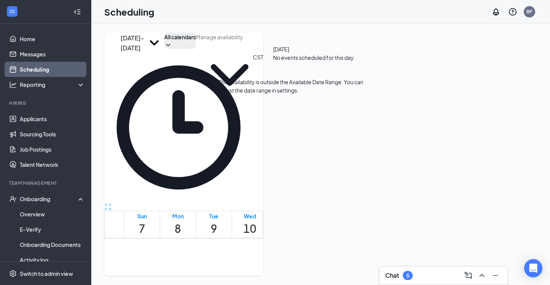
scroll to position [645, 0]
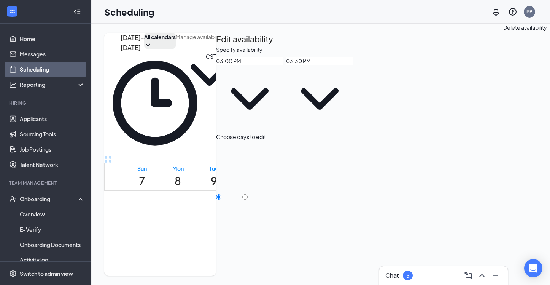
click at [224, 46] on icon "TrashOutline" at bounding box center [220, 50] width 7 height 8
radio input "true"
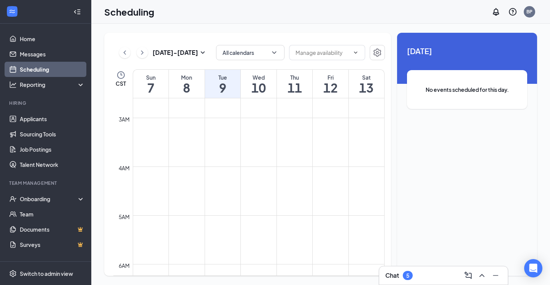
scroll to position [163, 0]
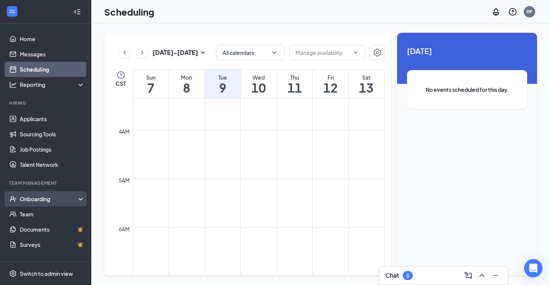
click at [49, 201] on div "Onboarding" at bounding box center [49, 199] width 59 height 8
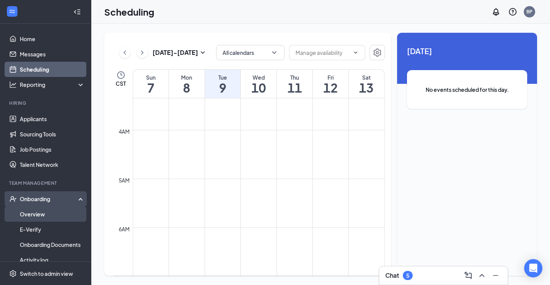
click at [32, 214] on link "Overview" at bounding box center [52, 213] width 65 height 15
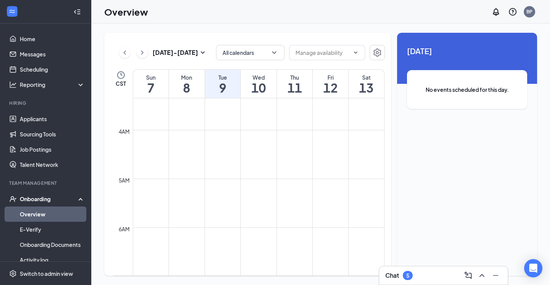
click at [32, 214] on link "Overview" at bounding box center [52, 213] width 65 height 15
click at [42, 215] on link "Overview" at bounding box center [52, 213] width 65 height 15
click at [41, 214] on link "Overview" at bounding box center [52, 213] width 65 height 15
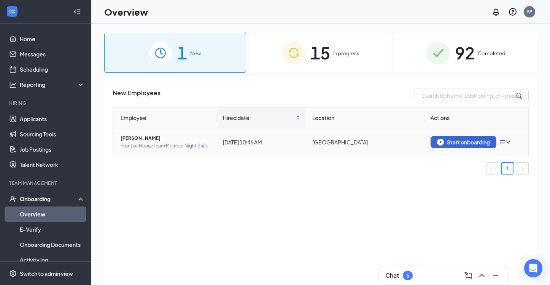
click at [468, 145] on div "Start onboarding" at bounding box center [463, 142] width 53 height 7
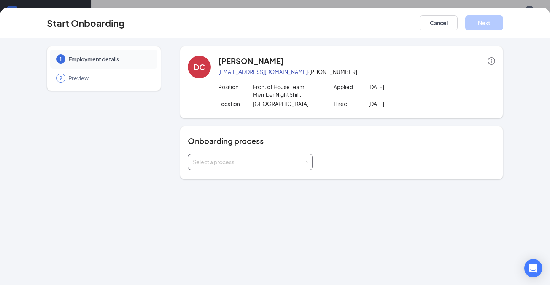
click at [263, 166] on div "Select a process" at bounding box center [250, 161] width 115 height 15
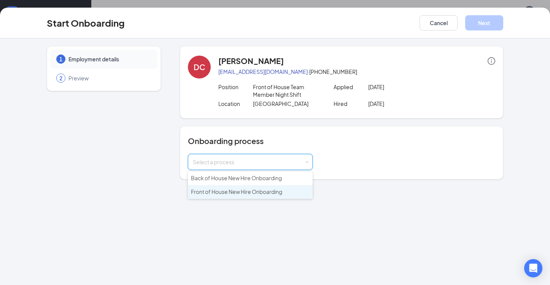
click at [244, 190] on span "Front of House New Hire Onboarding" at bounding box center [236, 191] width 91 height 7
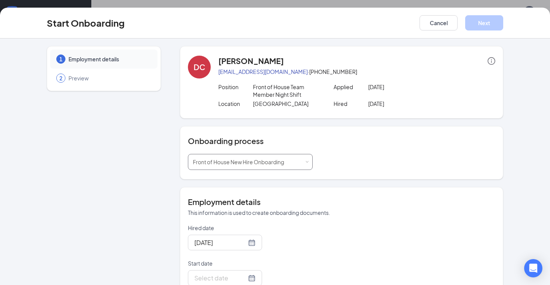
scroll to position [26, 0]
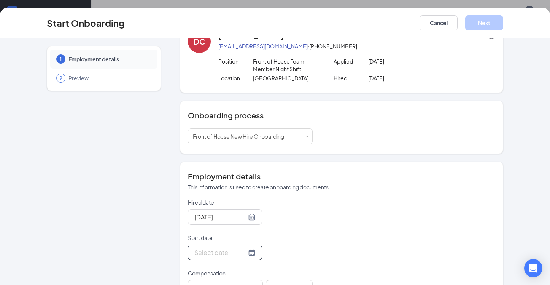
click at [254, 255] on div at bounding box center [225, 252] width 74 height 16
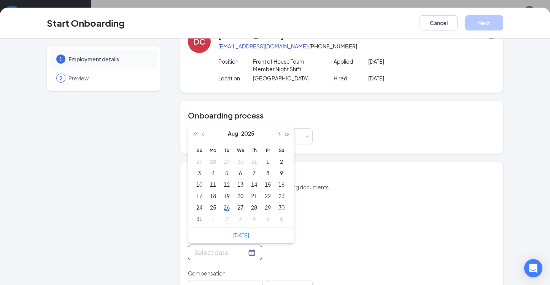
type input "Aug 27, 2025"
type input "[DATE]"
click at [227, 209] on div "26" at bounding box center [226, 206] width 9 height 9
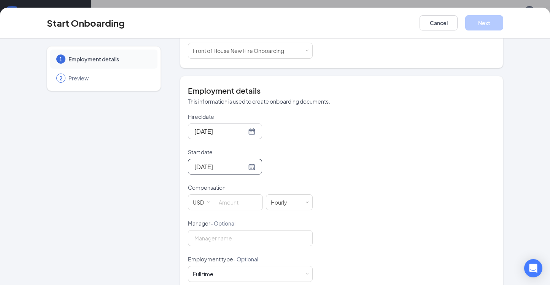
scroll to position [121, 0]
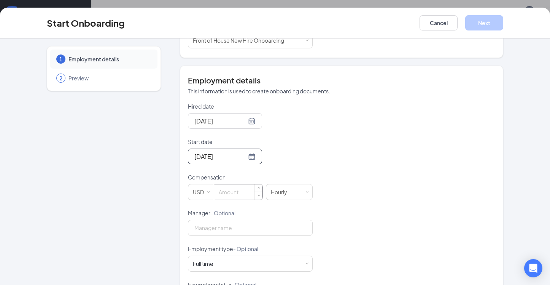
click at [227, 190] on input at bounding box center [238, 191] width 48 height 15
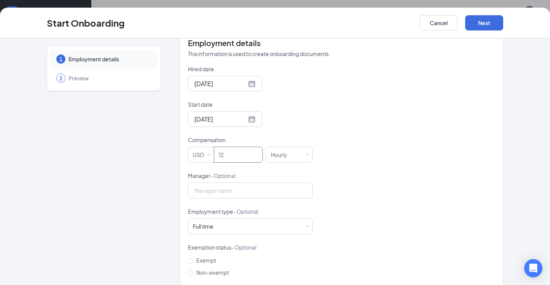
scroll to position [158, 0]
type input "12"
click at [218, 191] on input "Manager - Optional" at bounding box center [250, 191] width 125 height 16
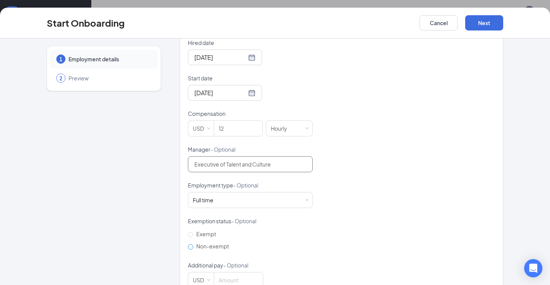
type input "Executive of Talent and Culture"
click at [212, 246] on span "Non-exempt" at bounding box center [212, 245] width 39 height 7
click at [193, 246] on input "Non-exempt" at bounding box center [190, 246] width 5 height 5
radio input "true"
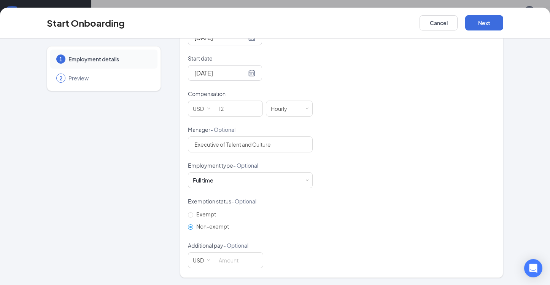
scroll to position [204, 0]
click at [209, 181] on div "Full time" at bounding box center [203, 181] width 21 height 8
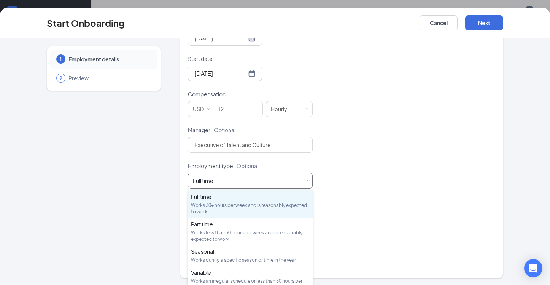
click at [209, 181] on div "Full time" at bounding box center [203, 181] width 21 height 8
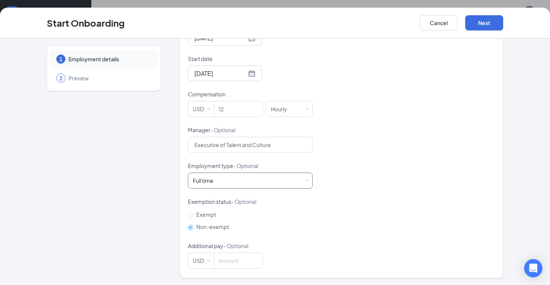
click at [202, 181] on div "Full time" at bounding box center [203, 181] width 21 height 8
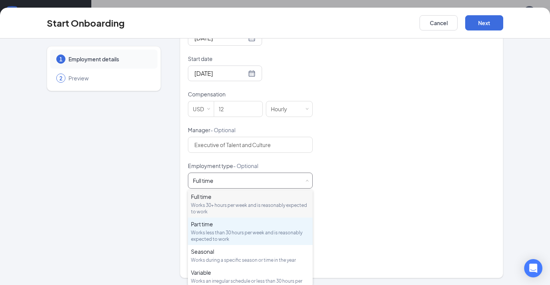
click at [211, 233] on div "Works less than 30 hours per week and is reasonably expected to work" at bounding box center [250, 235] width 119 height 13
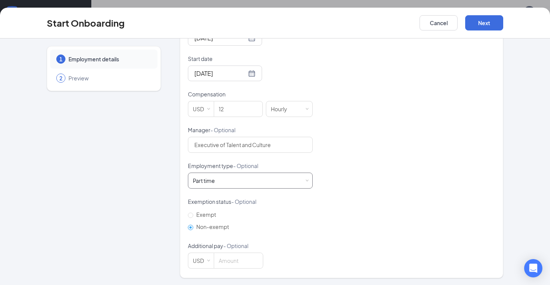
scroll to position [22, 0]
click at [385, 153] on div "Hired date Aug 26, 2025 Start date Aug 26, 2025 Aug 2025 Su Mo Tu We Th Fr Sa 2…" at bounding box center [342, 143] width 308 height 249
click at [486, 24] on button "Next" at bounding box center [484, 22] width 38 height 15
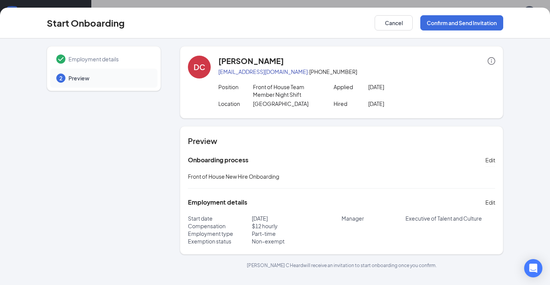
scroll to position [0, 0]
click at [470, 27] on button "Confirm and Send Invitation" at bounding box center [462, 22] width 83 height 15
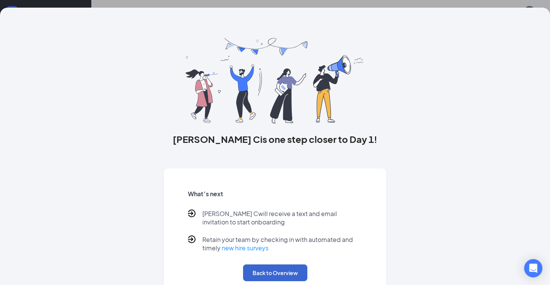
click at [277, 274] on button "Back to Overview" at bounding box center [275, 272] width 64 height 17
